Goal: Task Accomplishment & Management: Complete application form

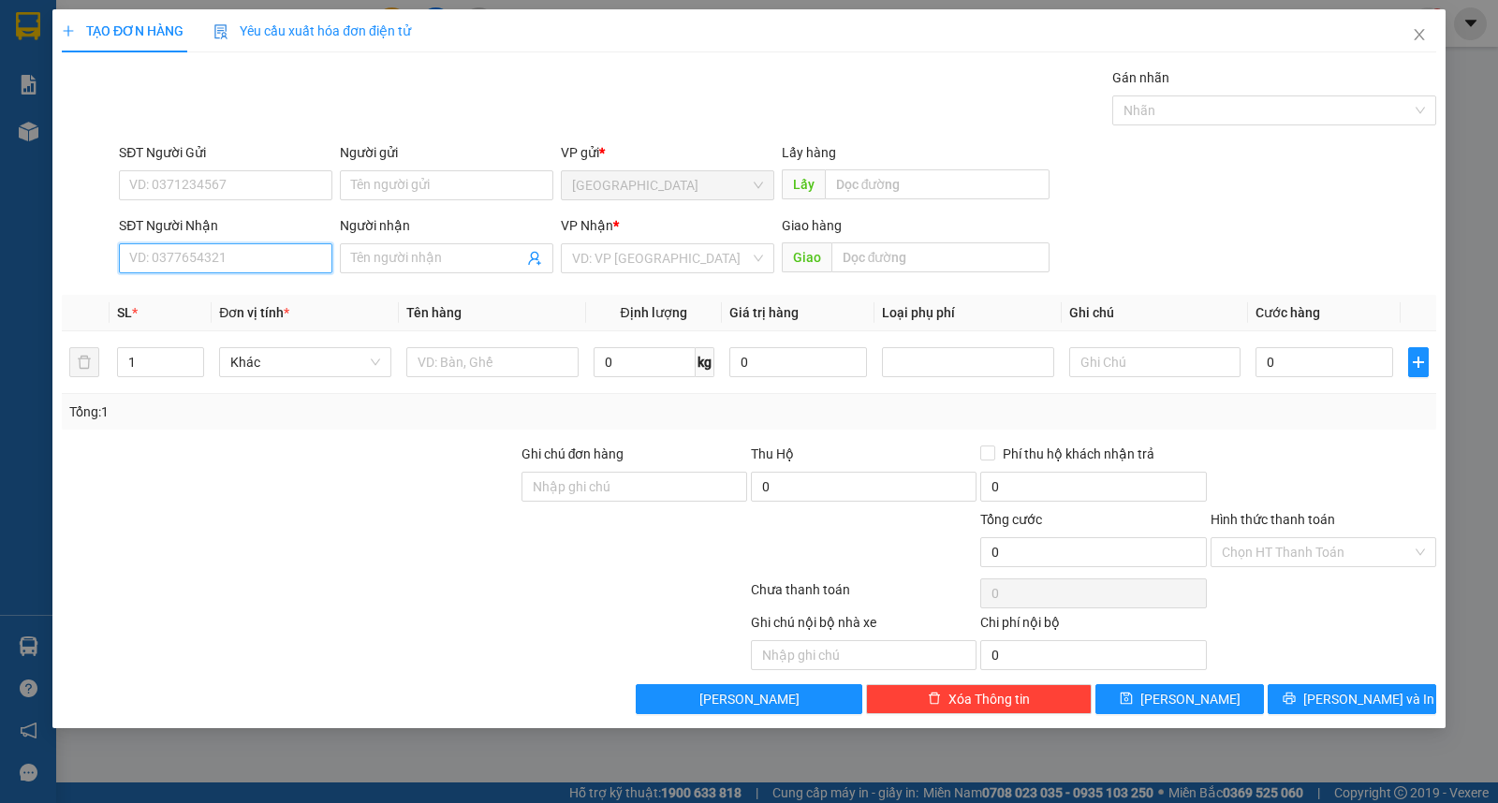
click at [216, 268] on input "SĐT Người Nhận" at bounding box center [225, 258] width 213 height 30
click at [187, 263] on input "779" at bounding box center [225, 258] width 213 height 30
type input "0838114779"
type input "11"
click at [197, 352] on span "up" at bounding box center [193, 357] width 11 height 11
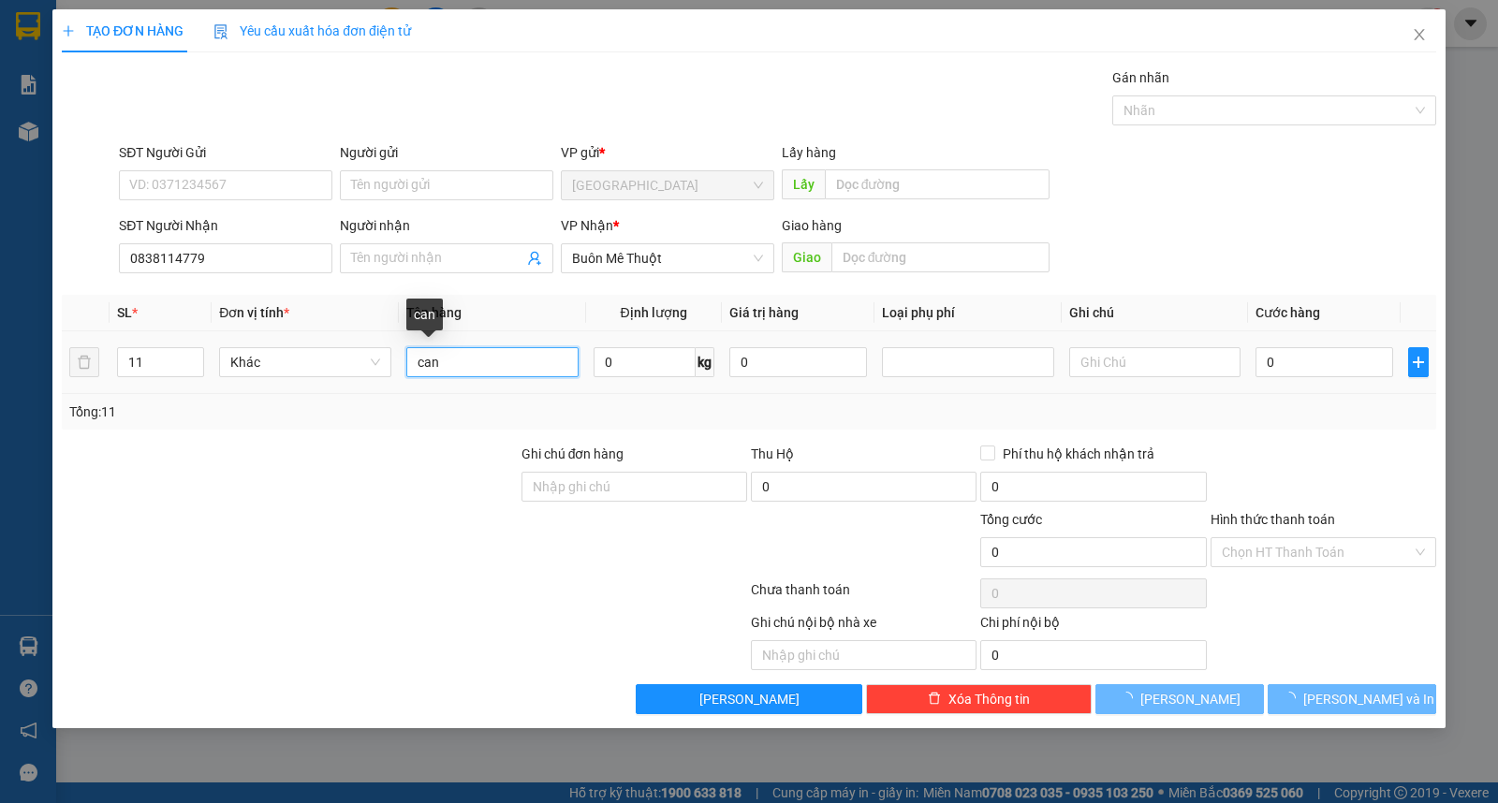
click at [416, 363] on input "can" at bounding box center [492, 362] width 172 height 30
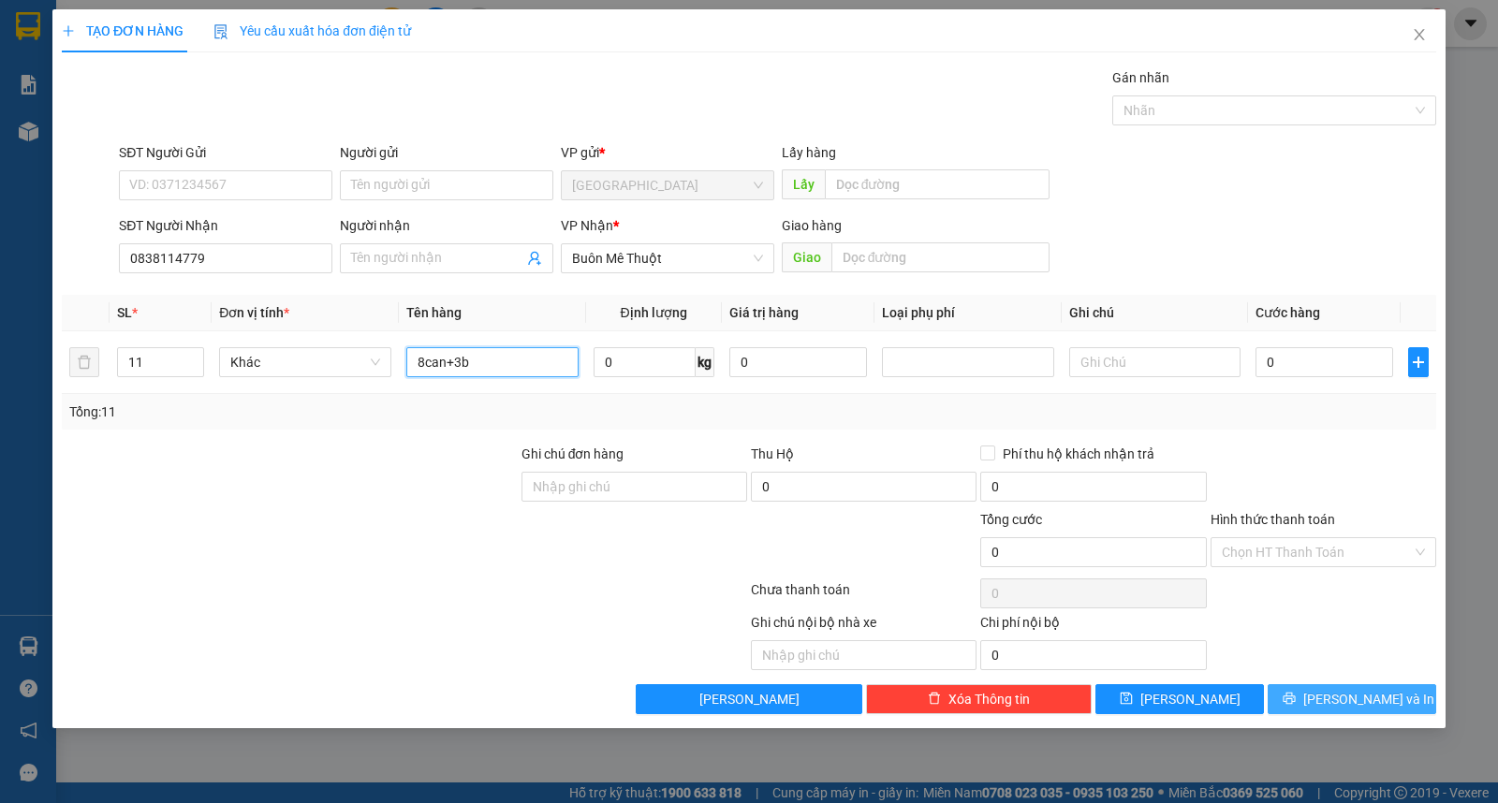
type input "8can+3b"
click at [1340, 697] on span "[PERSON_NAME] và In" at bounding box center [1368, 699] width 131 height 21
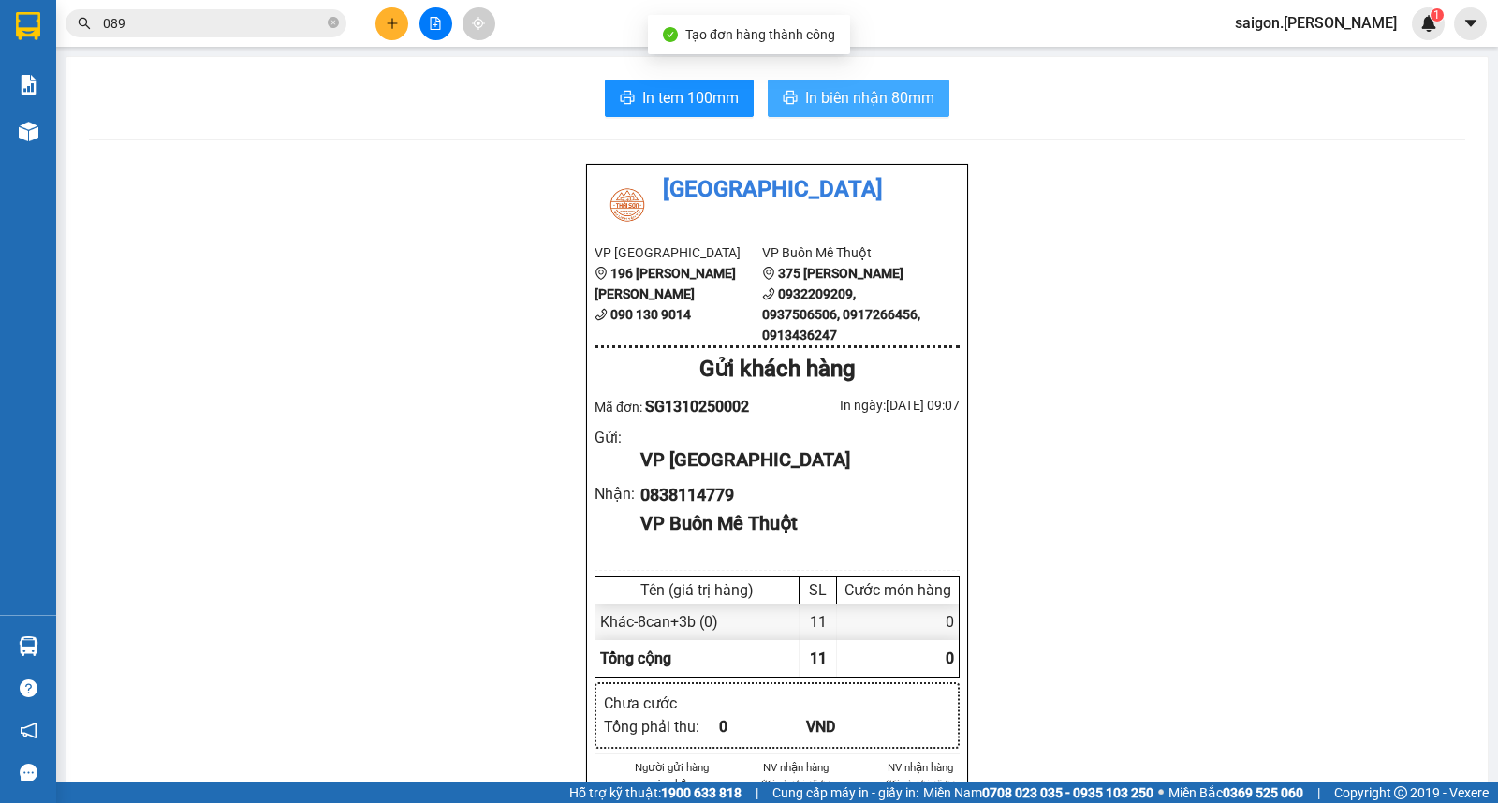
click at [837, 82] on button "In biên nhận 80mm" at bounding box center [858, 98] width 182 height 37
click at [212, 21] on input "089" at bounding box center [213, 23] width 221 height 21
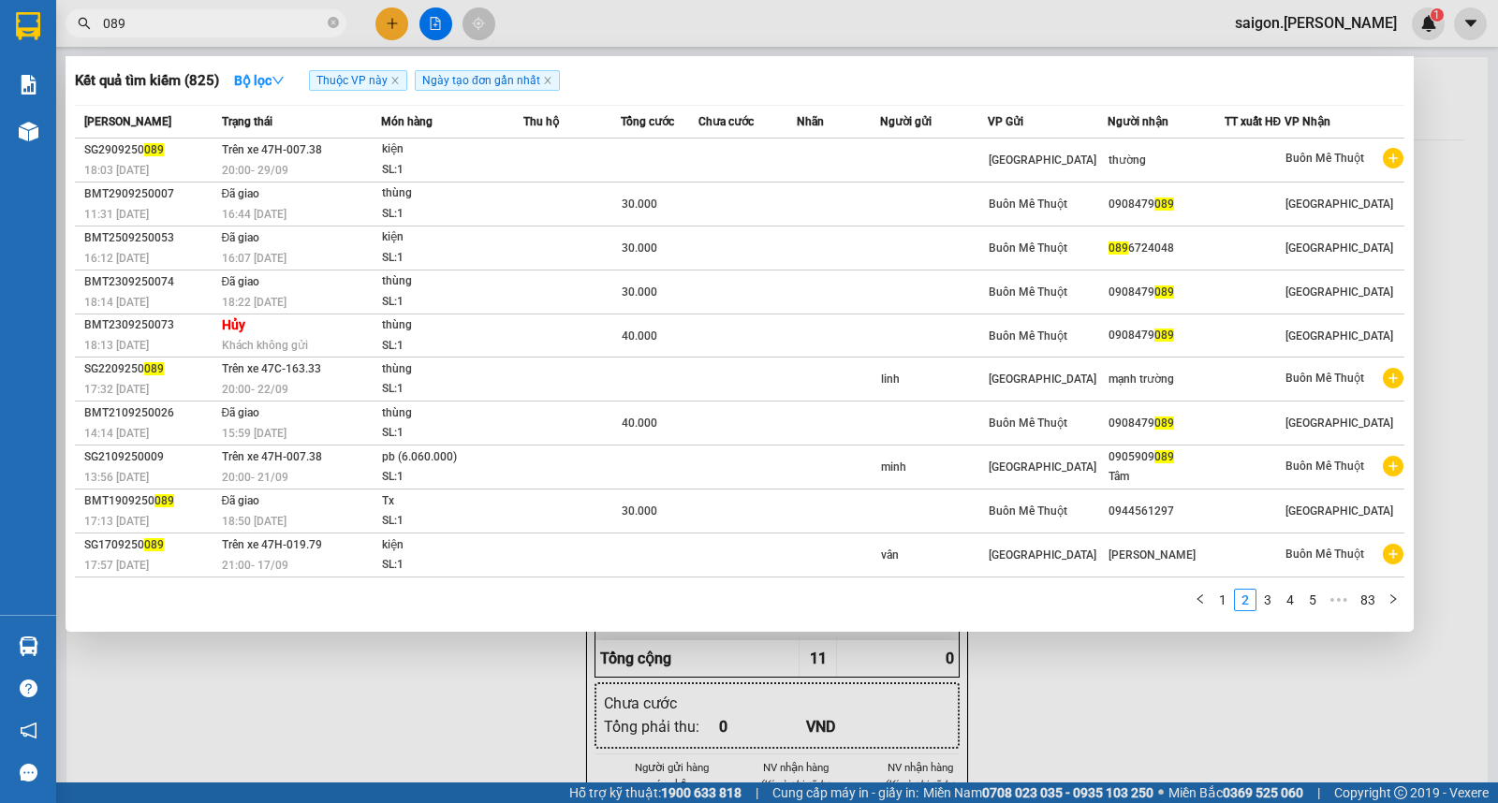
click at [212, 21] on input "089" at bounding box center [213, 23] width 221 height 21
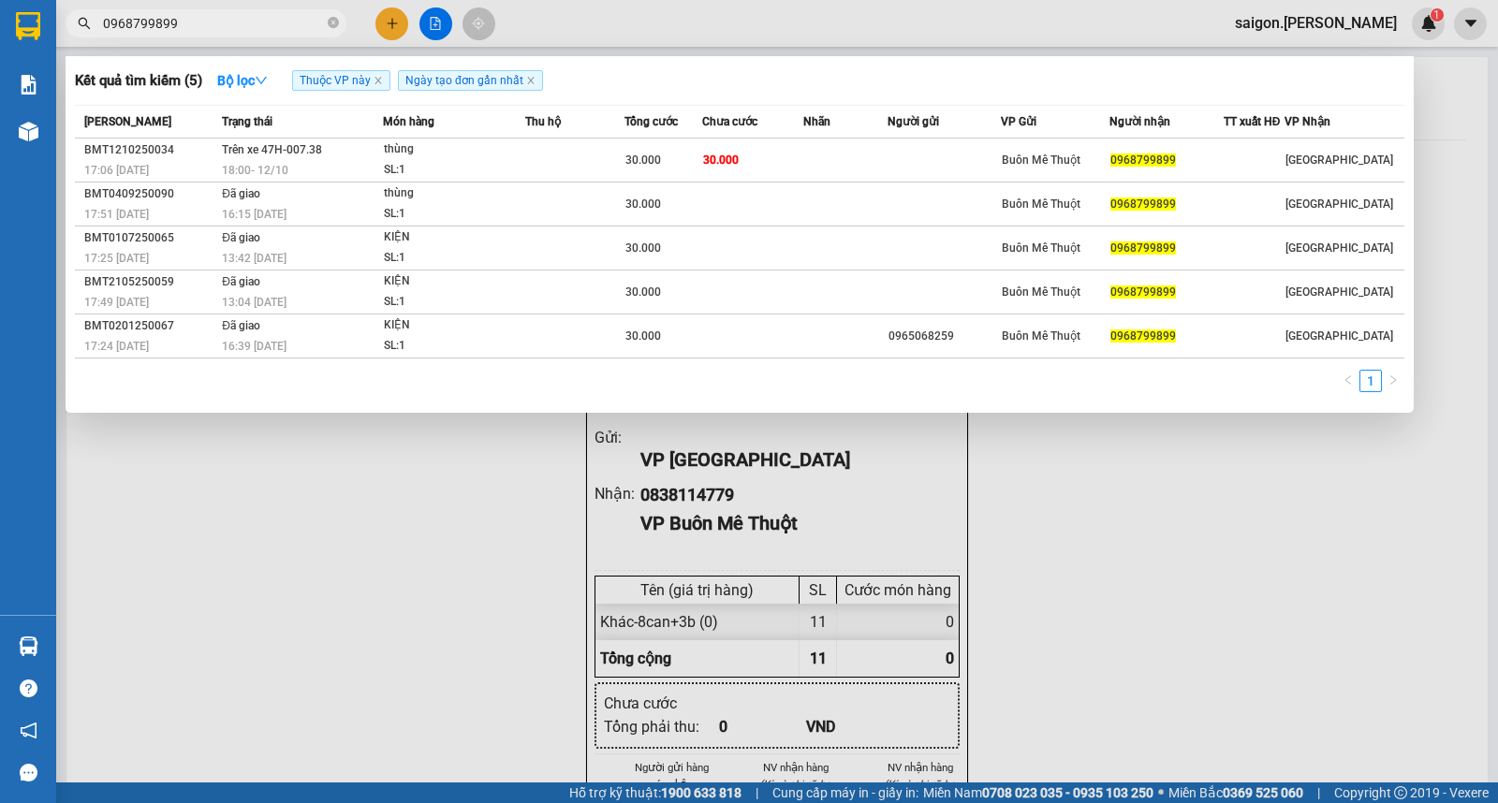
click at [202, 24] on input "0968799899" at bounding box center [213, 23] width 221 height 21
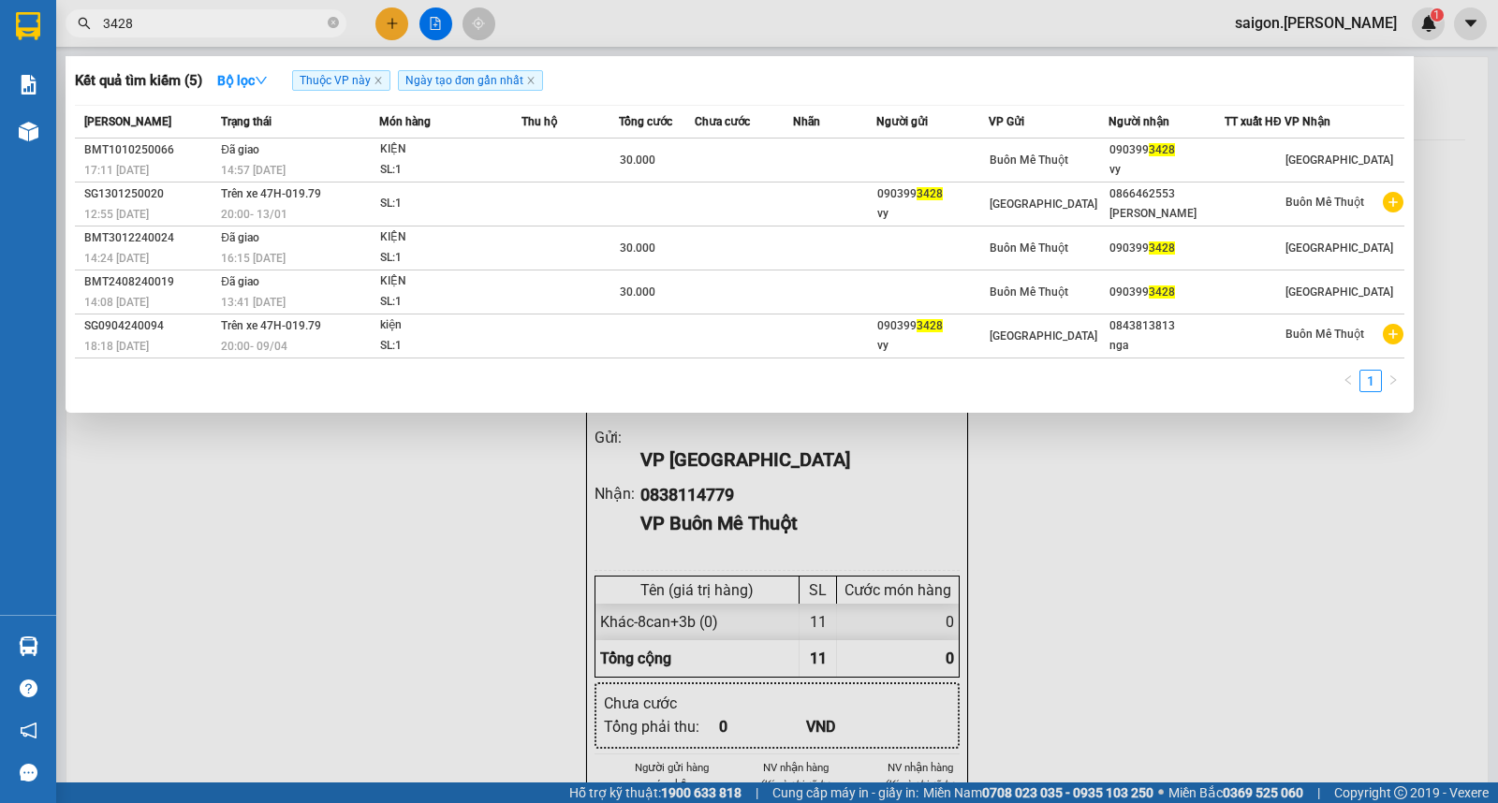
type input "3428"
click at [333, 25] on icon "close-circle" at bounding box center [333, 22] width 11 height 11
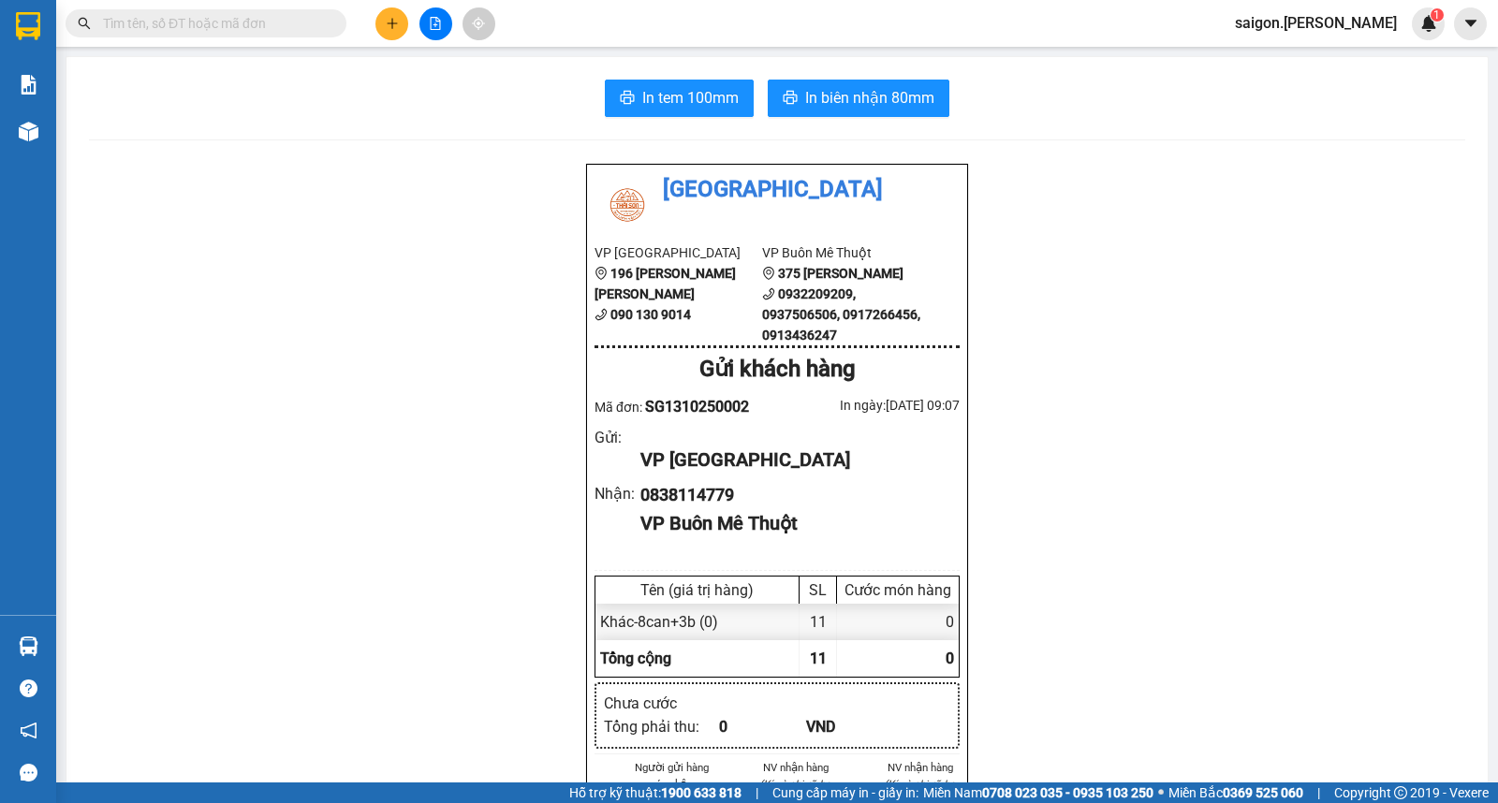
click at [310, 32] on input "text" at bounding box center [213, 23] width 221 height 21
drag, startPoint x: 310, startPoint y: 32, endPoint x: 238, endPoint y: 26, distance: 72.3
click at [238, 26] on input "text" at bounding box center [213, 23] width 221 height 21
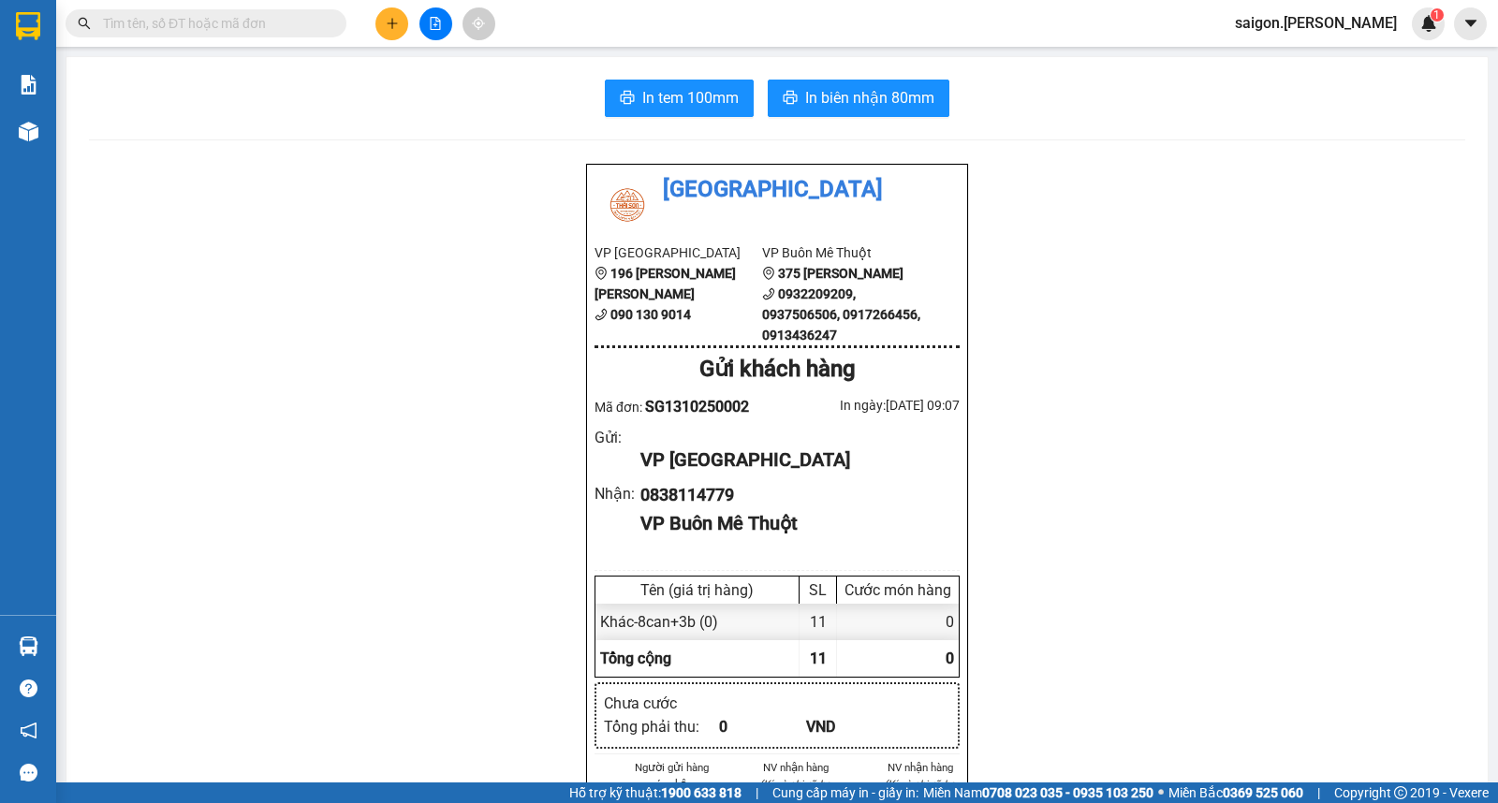
click at [238, 26] on input "text" at bounding box center [213, 23] width 221 height 21
click at [239, 26] on input "text" at bounding box center [213, 23] width 221 height 21
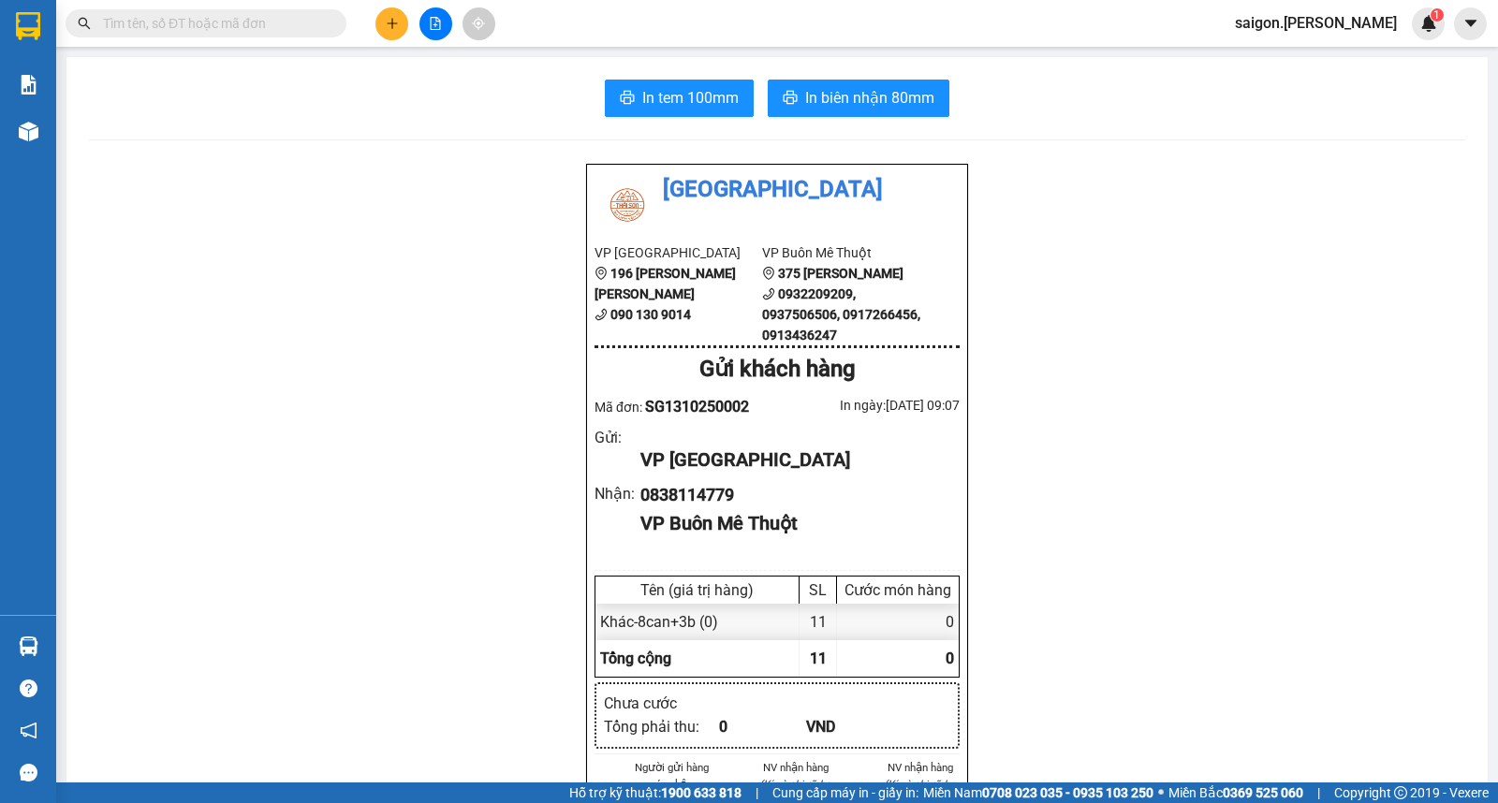
click at [239, 26] on input "text" at bounding box center [213, 23] width 221 height 21
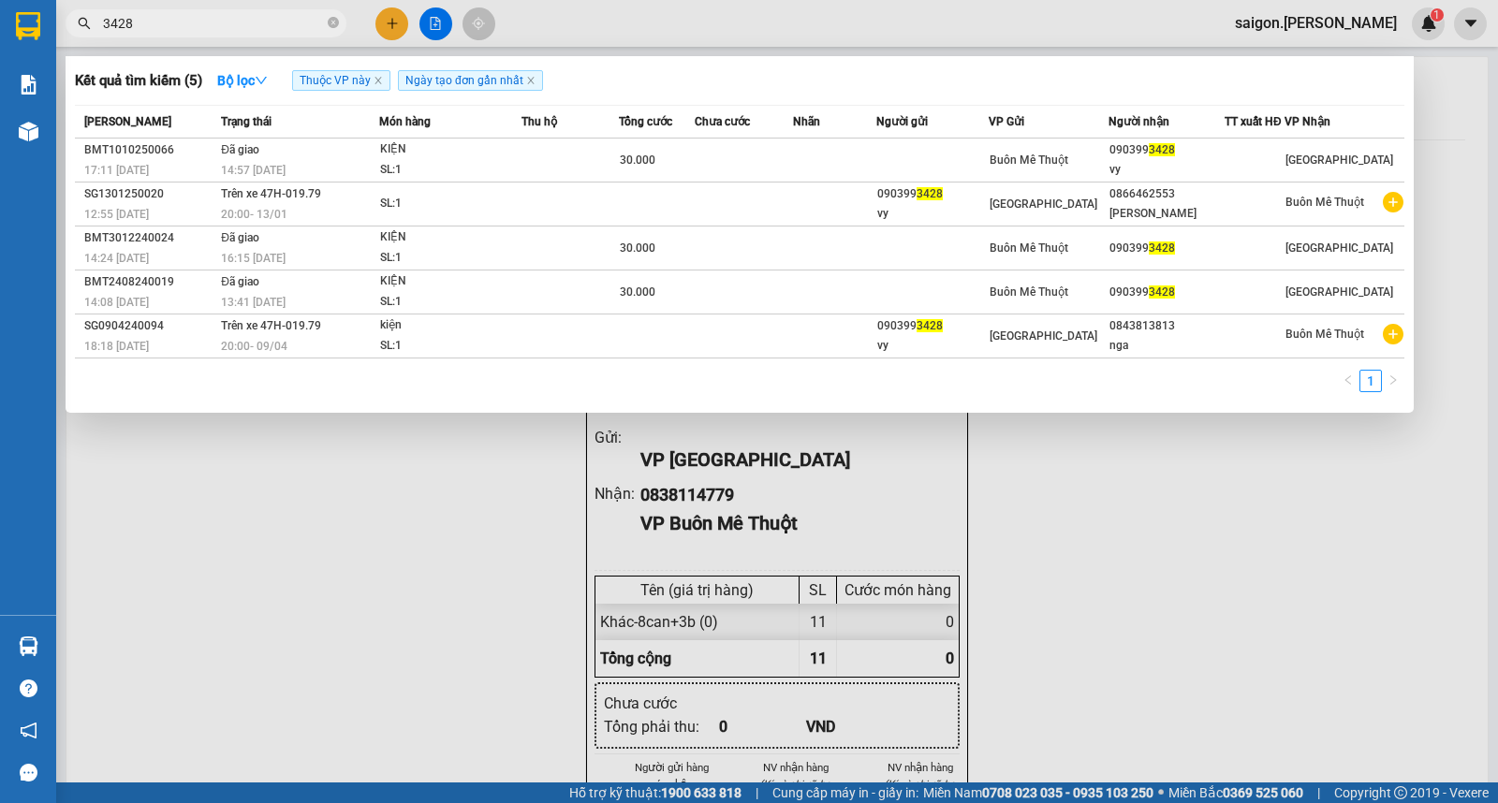
type input "3428"
